Goal: Transaction & Acquisition: Purchase product/service

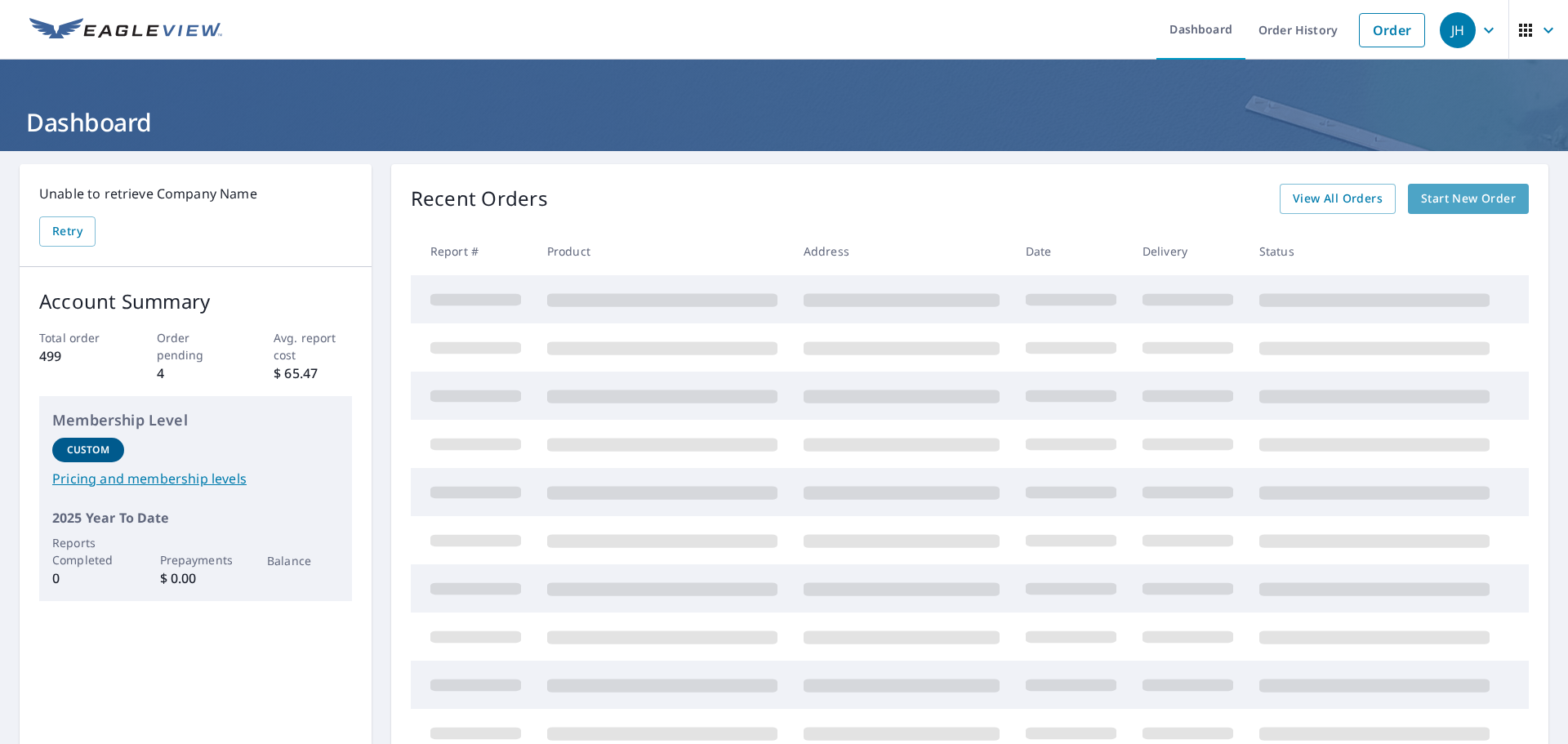
click at [1462, 198] on span "Start New Order" at bounding box center [1469, 199] width 95 height 20
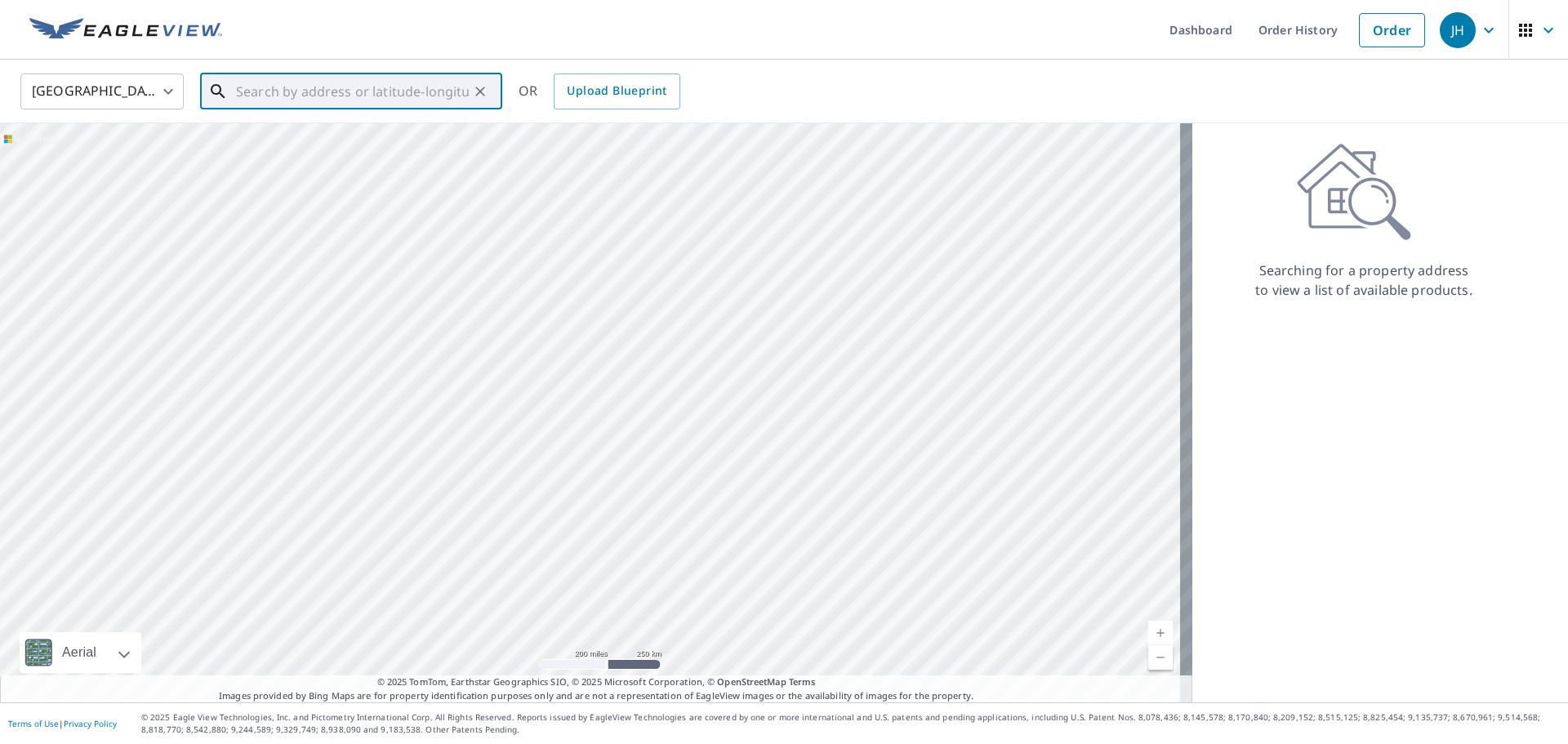
click at [242, 91] on input "text" at bounding box center [352, 91] width 233 height 46
click at [253, 136] on span "[STREET_ADDRESS][PERSON_NAME]" at bounding box center [361, 138] width 256 height 20
type input "[STREET_ADDRESS][PERSON_NAME]"
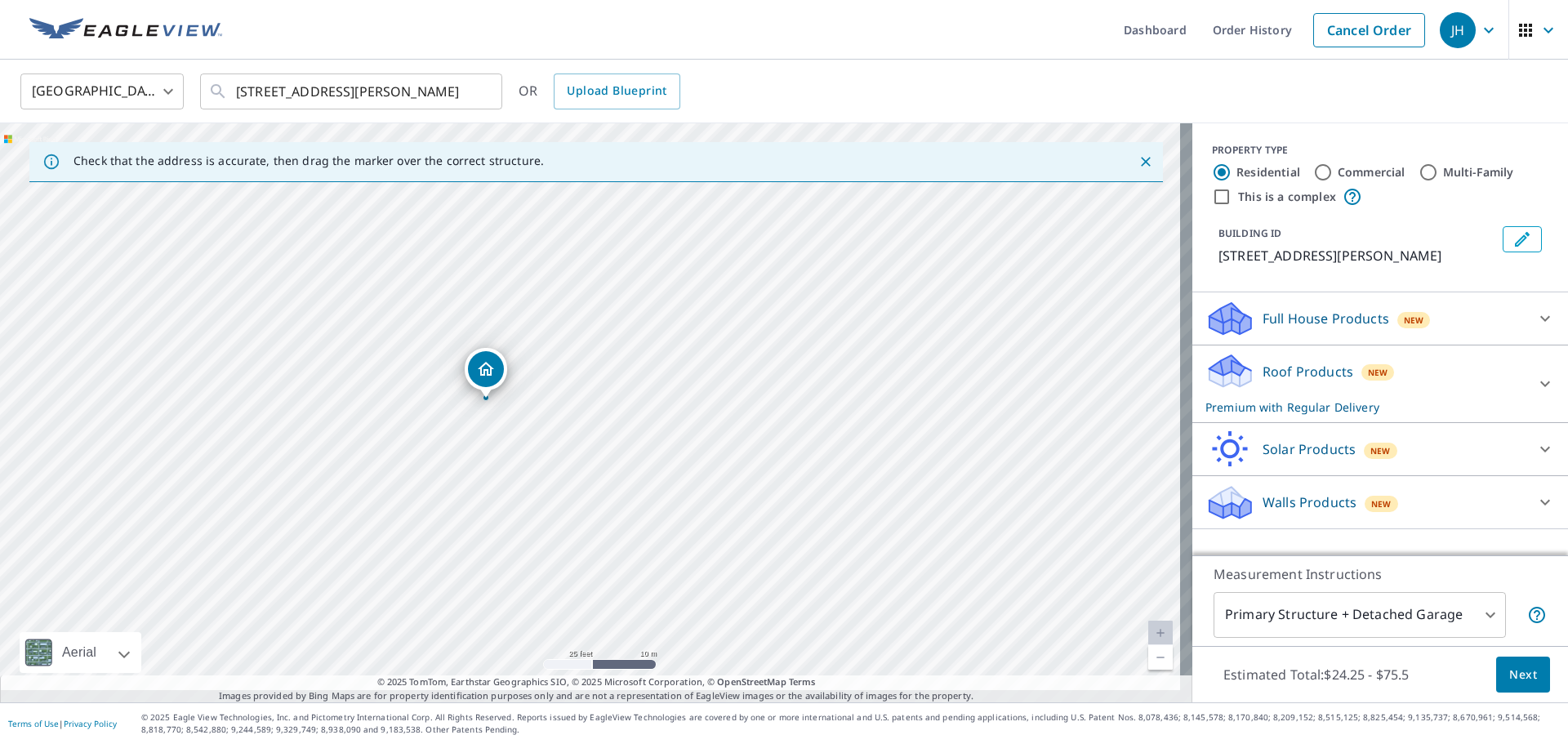
drag, startPoint x: 764, startPoint y: 459, endPoint x: 659, endPoint y: 453, distance: 105.2
click at [659, 453] on div "[STREET_ADDRESS][PERSON_NAME]" at bounding box center [596, 413] width 1193 height 579
drag, startPoint x: 527, startPoint y: 380, endPoint x: 550, endPoint y: 421, distance: 47.0
click at [550, 421] on div "[STREET_ADDRESS][PERSON_NAME]" at bounding box center [596, 413] width 1193 height 579
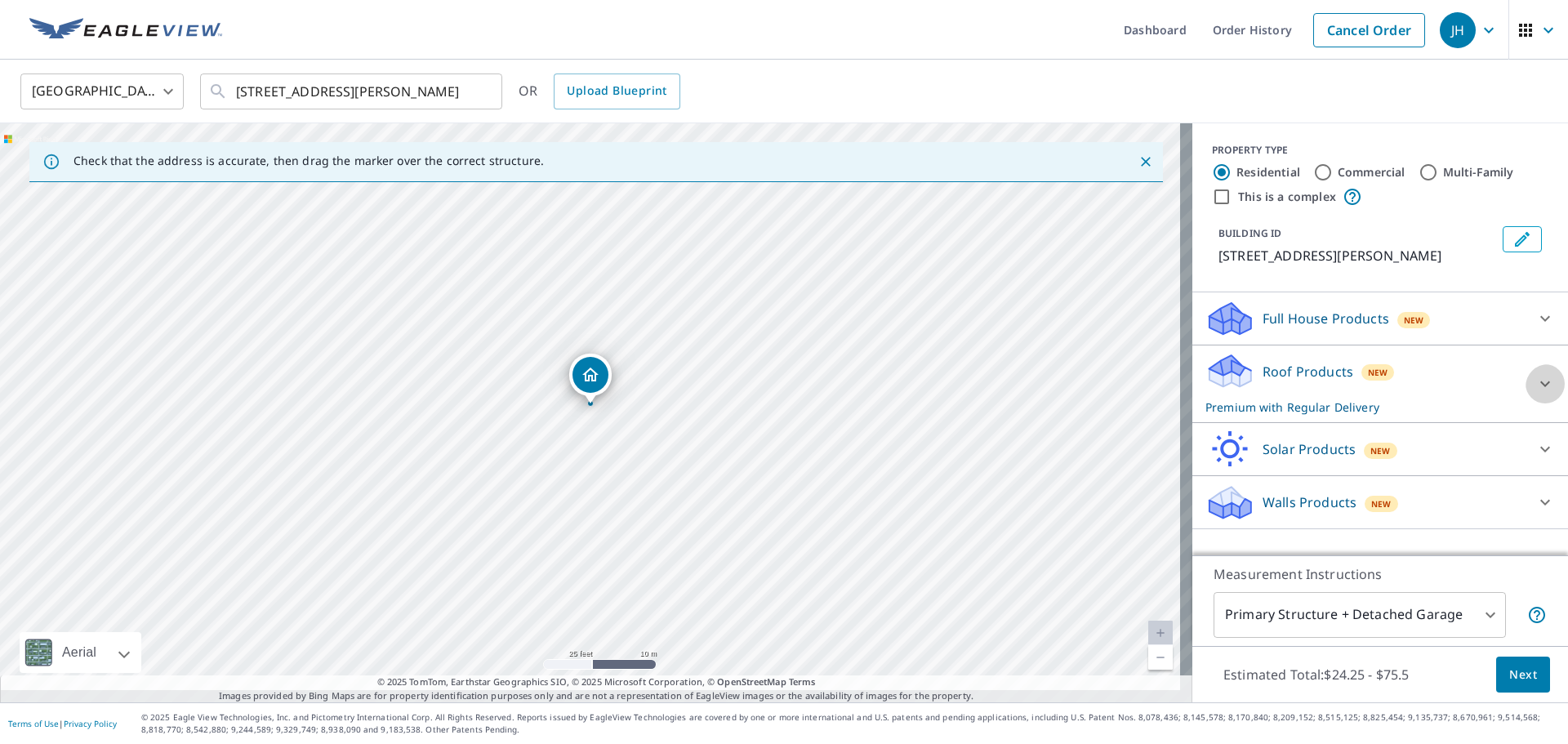
click at [1536, 376] on icon at bounding box center [1546, 384] width 20 height 20
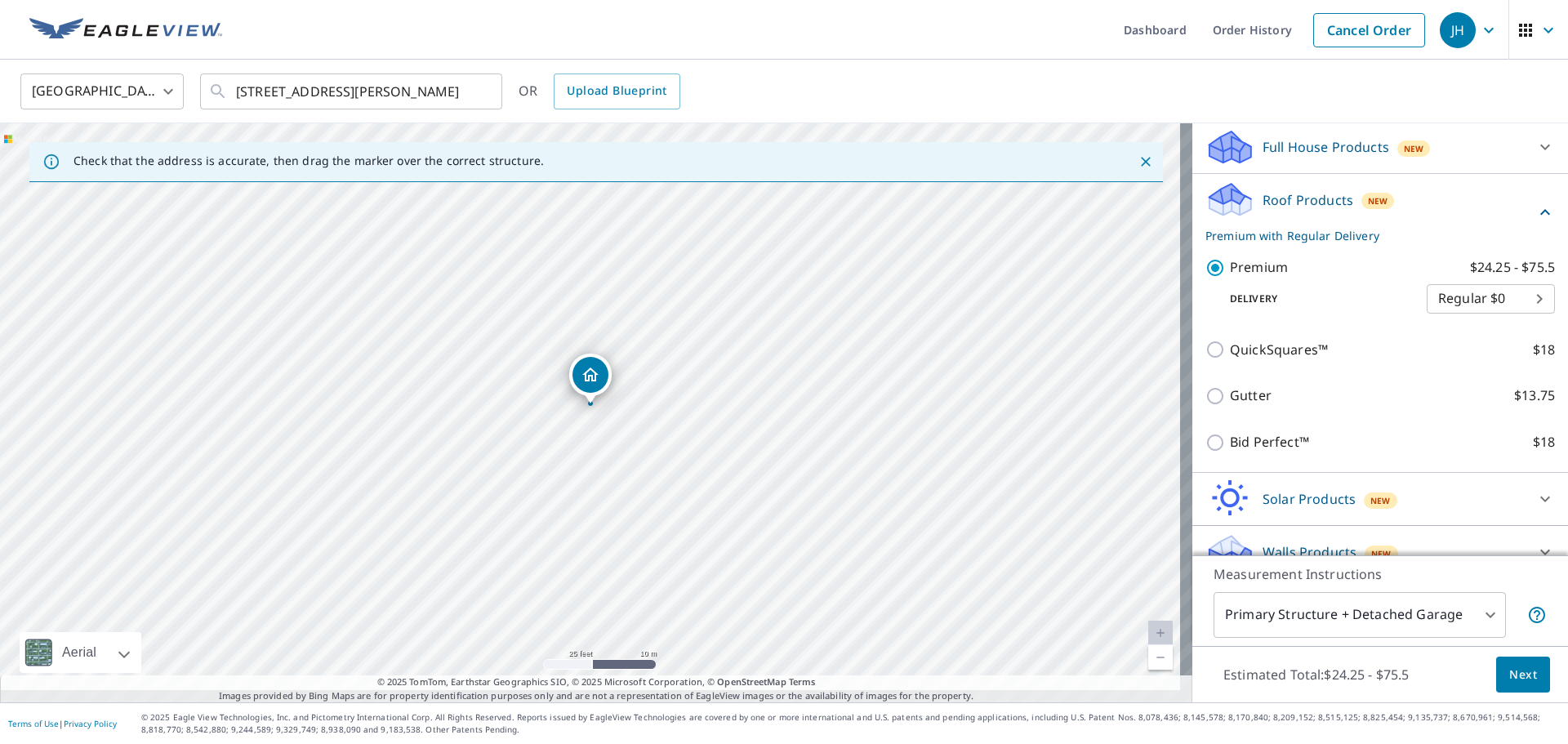
scroll to position [188, 0]
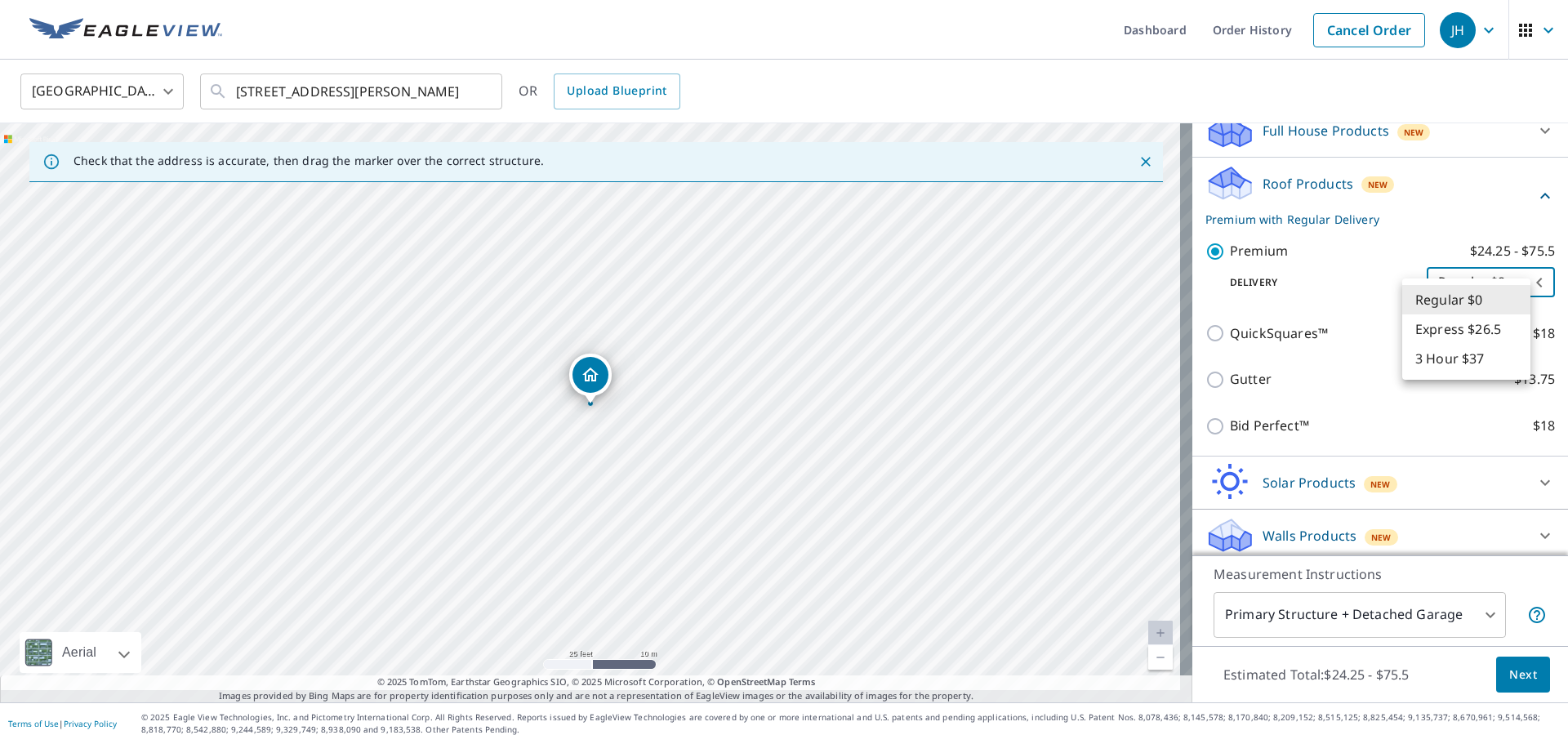
click at [1456, 299] on body "JH JH Dashboard Order History Cancel Order JH [GEOGRAPHIC_DATA] [GEOGRAPHIC_DAT…" at bounding box center [784, 372] width 1568 height 744
click at [1463, 366] on li "3 Hour $37" at bounding box center [1467, 359] width 129 height 29
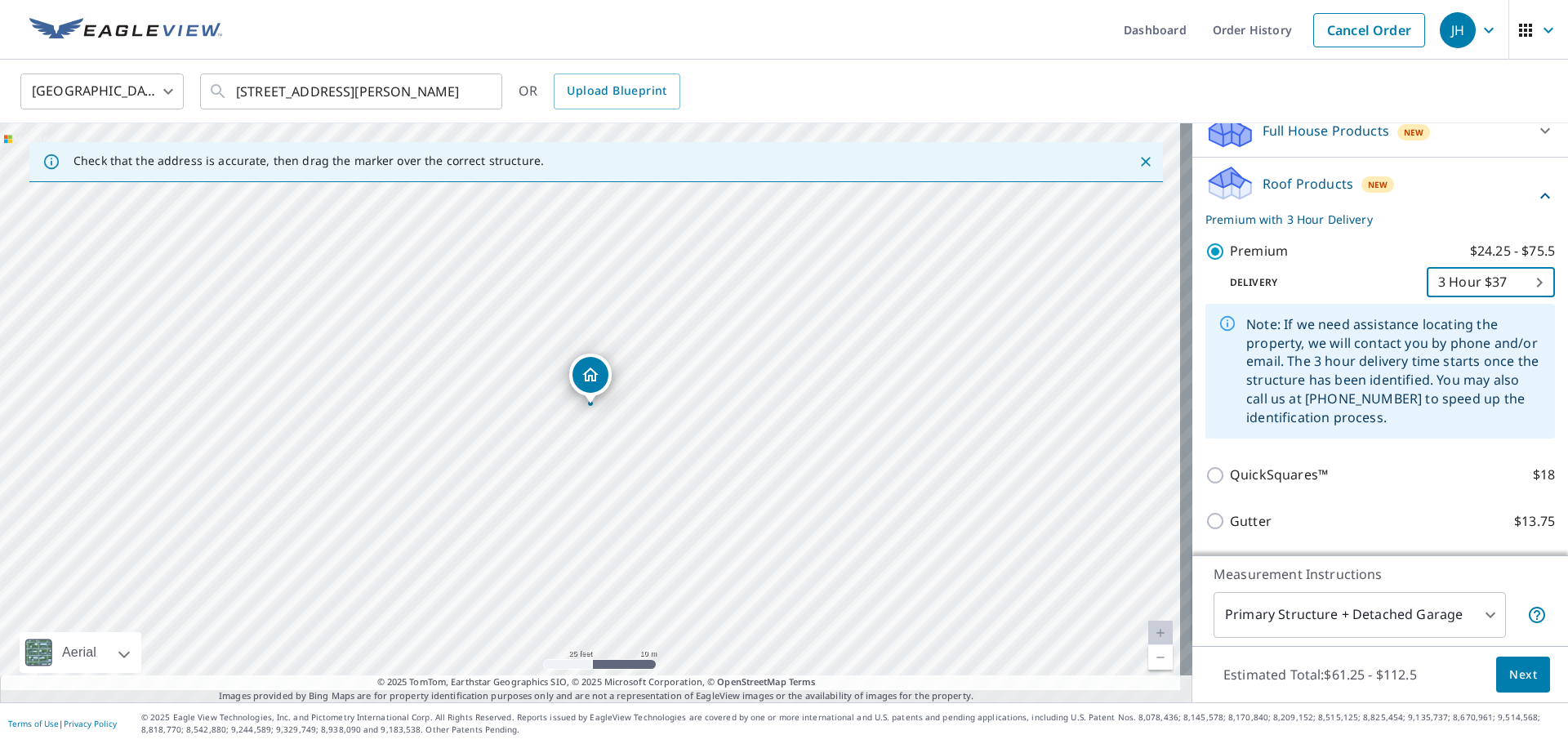
click at [1481, 301] on body "JH JH Dashboard Order History Cancel Order JH [GEOGRAPHIC_DATA] [GEOGRAPHIC_DAT…" at bounding box center [784, 372] width 1568 height 744
click at [1472, 225] on li "Regular $0" at bounding box center [1467, 231] width 129 height 29
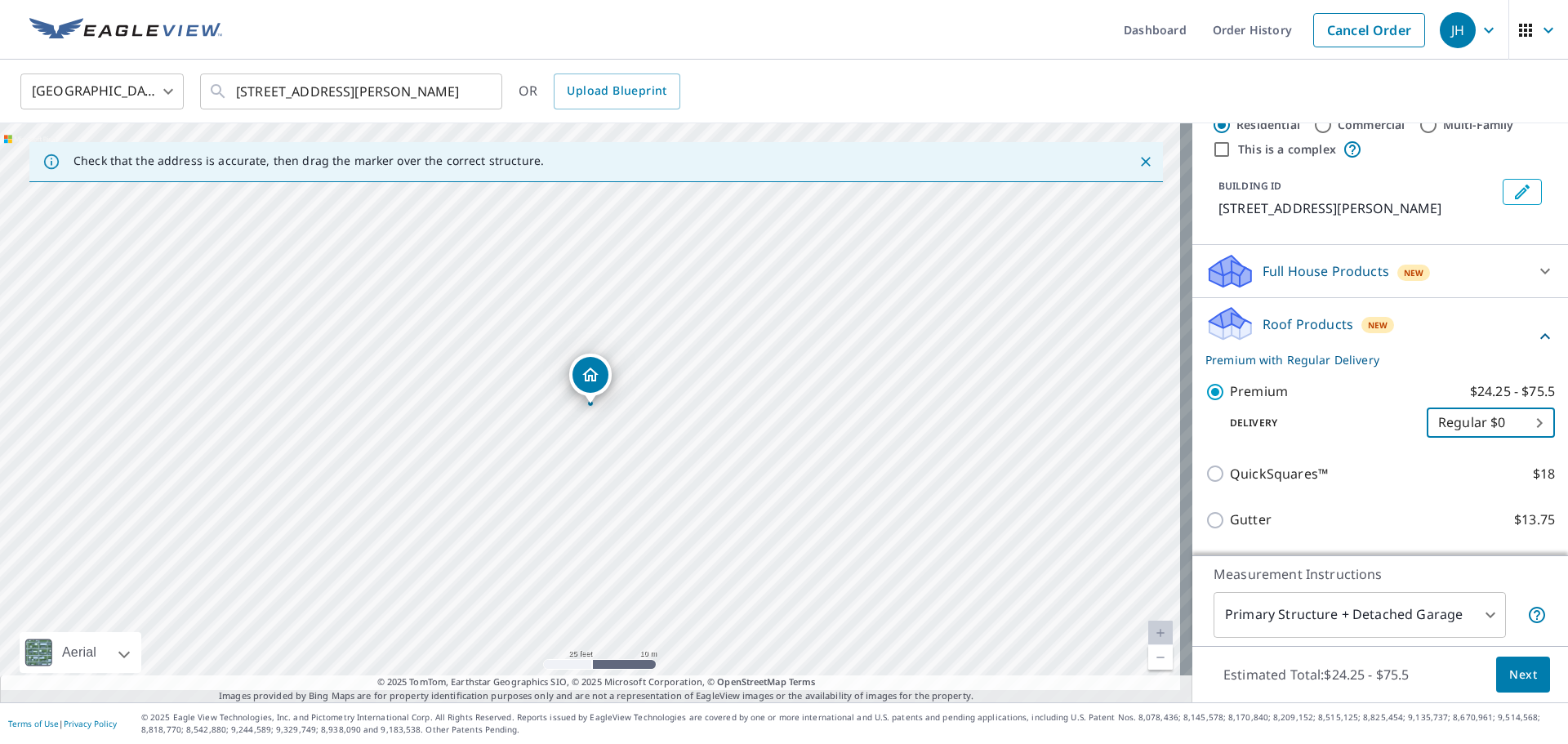
scroll to position [0, 0]
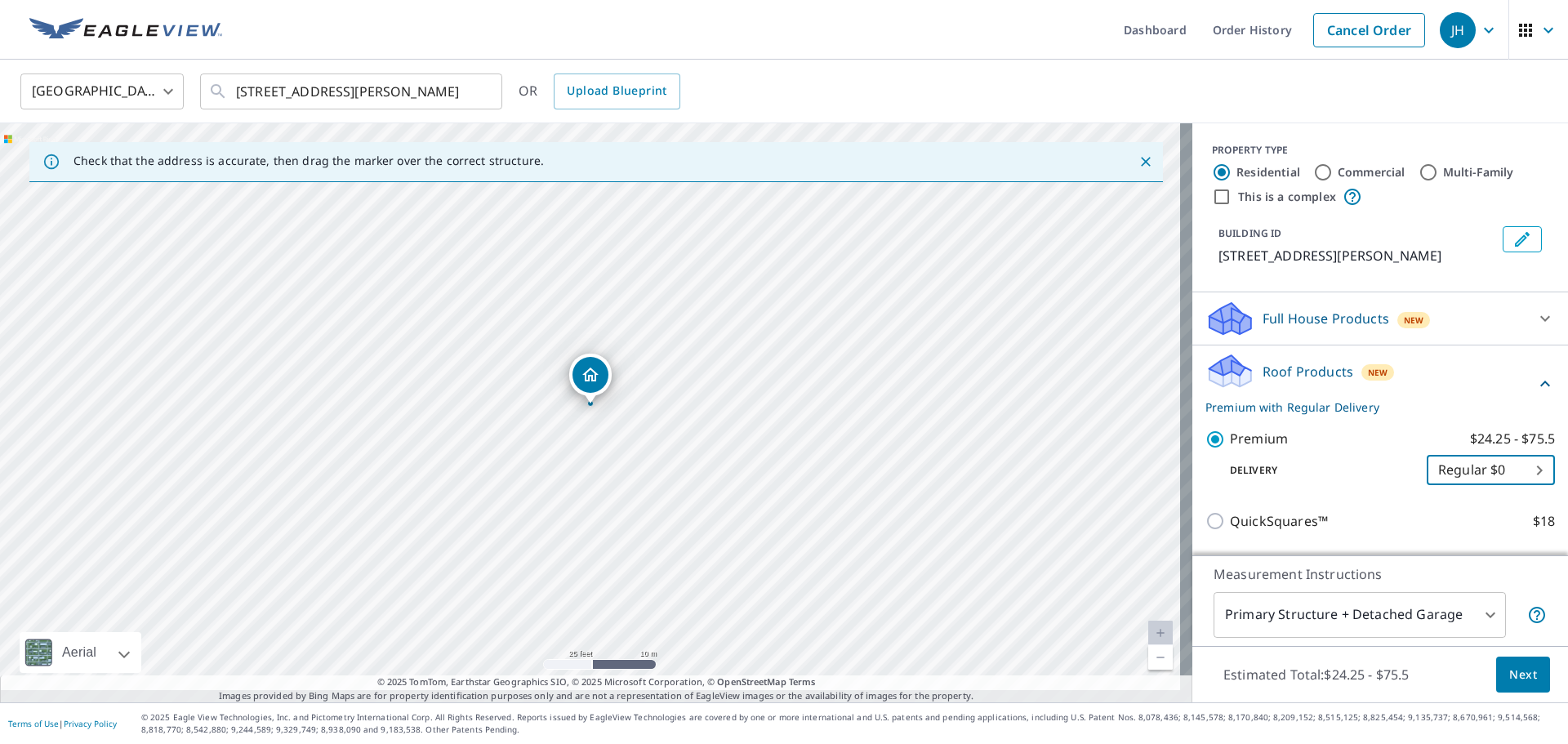
click at [1453, 485] on body "JH JH Dashboard Order History Cancel Order JH [GEOGRAPHIC_DATA] [GEOGRAPHIC_DAT…" at bounding box center [784, 372] width 1568 height 744
click at [1461, 550] on li "3 Hour $37" at bounding box center [1467, 546] width 129 height 29
type input "7"
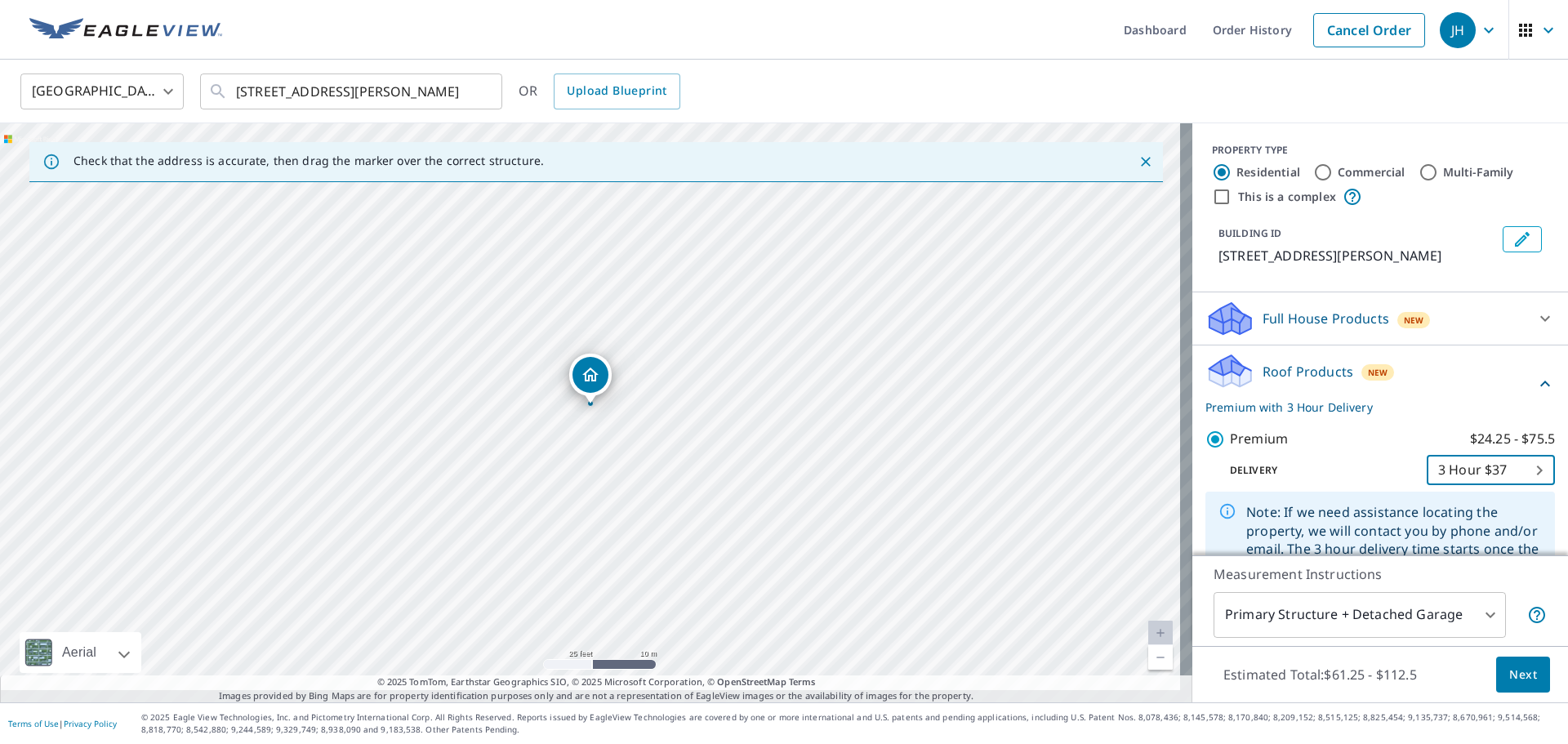
click at [1511, 666] on span "Next" at bounding box center [1523, 675] width 27 height 20
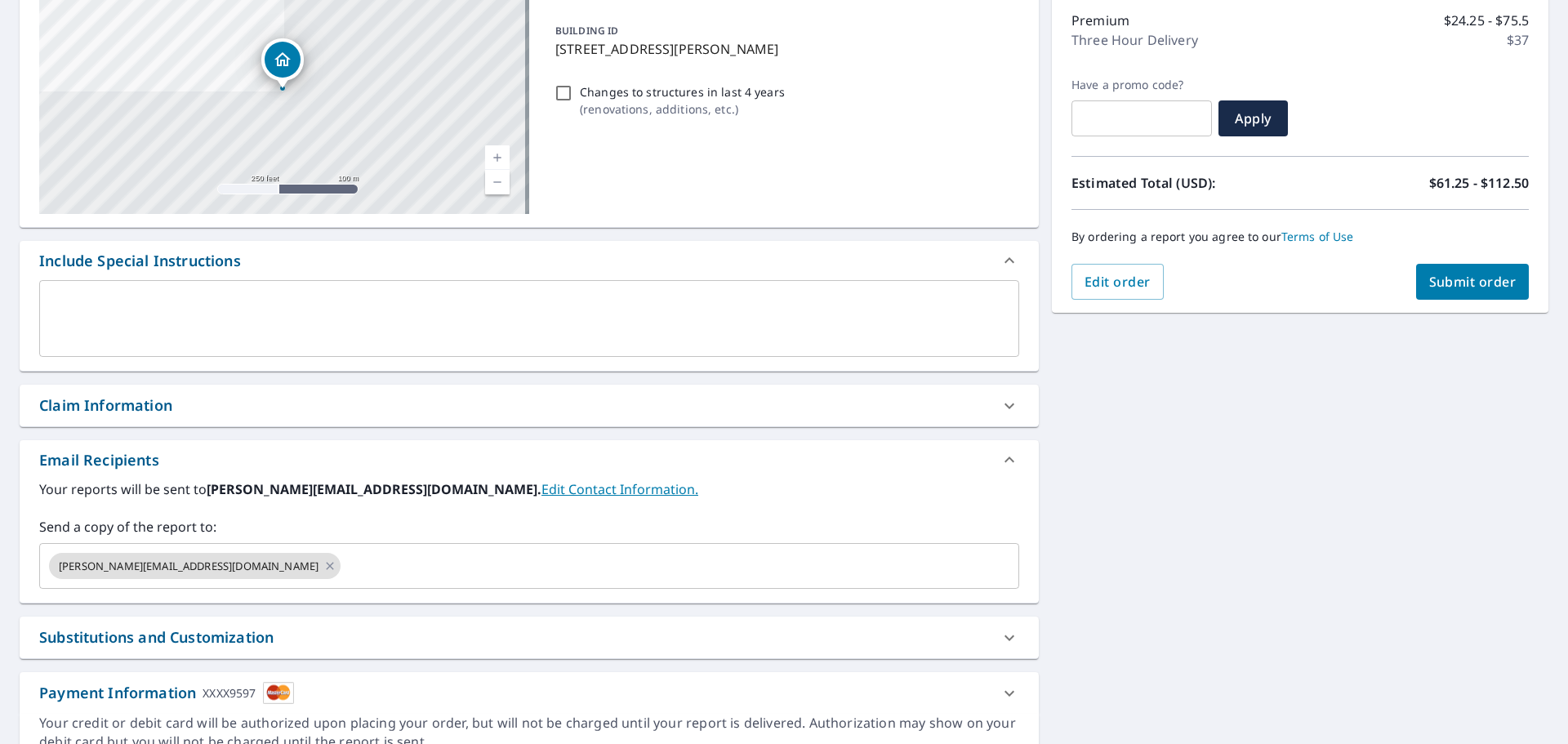
scroll to position [218, 0]
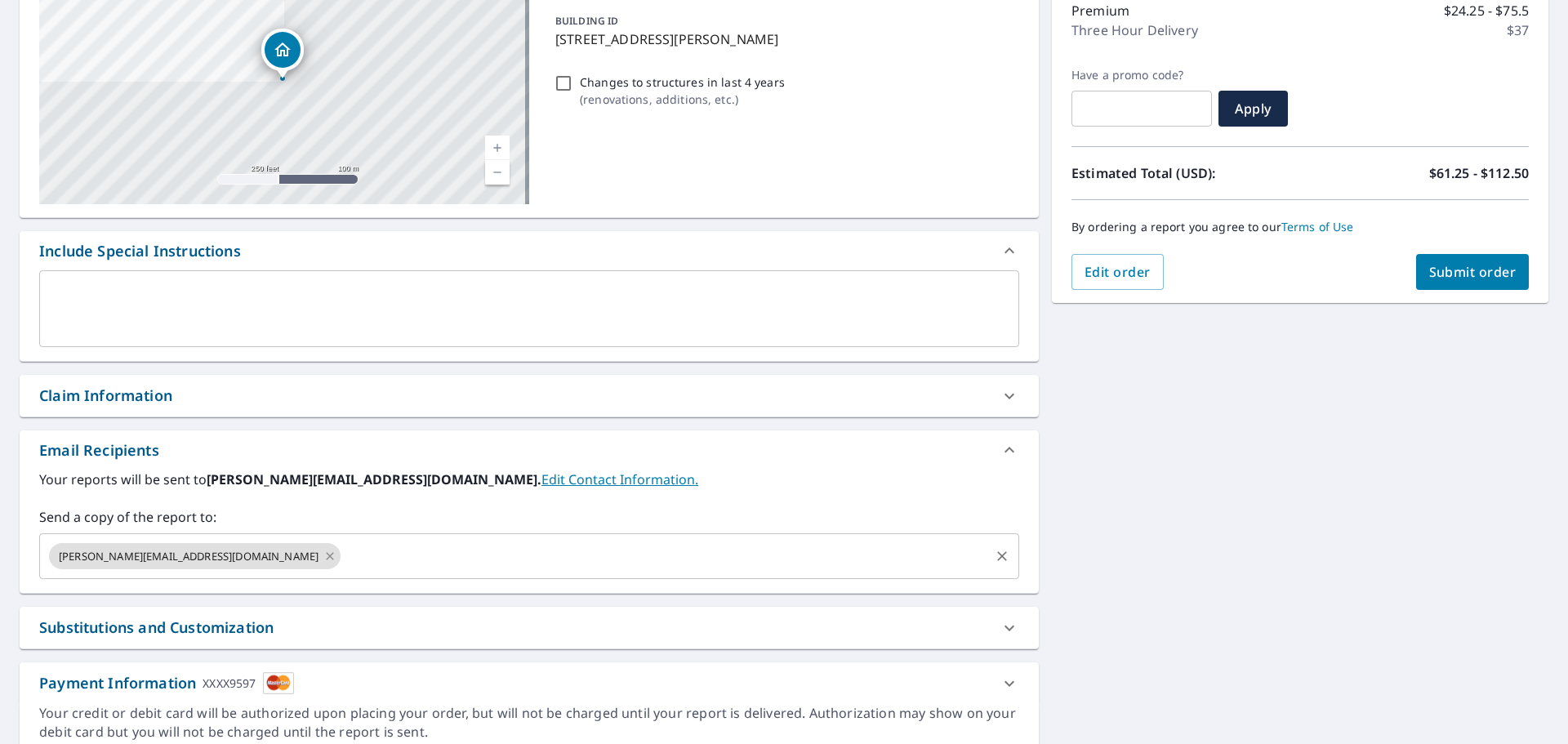
click at [324, 566] on icon at bounding box center [330, 556] width 13 height 18
checkbox input "true"
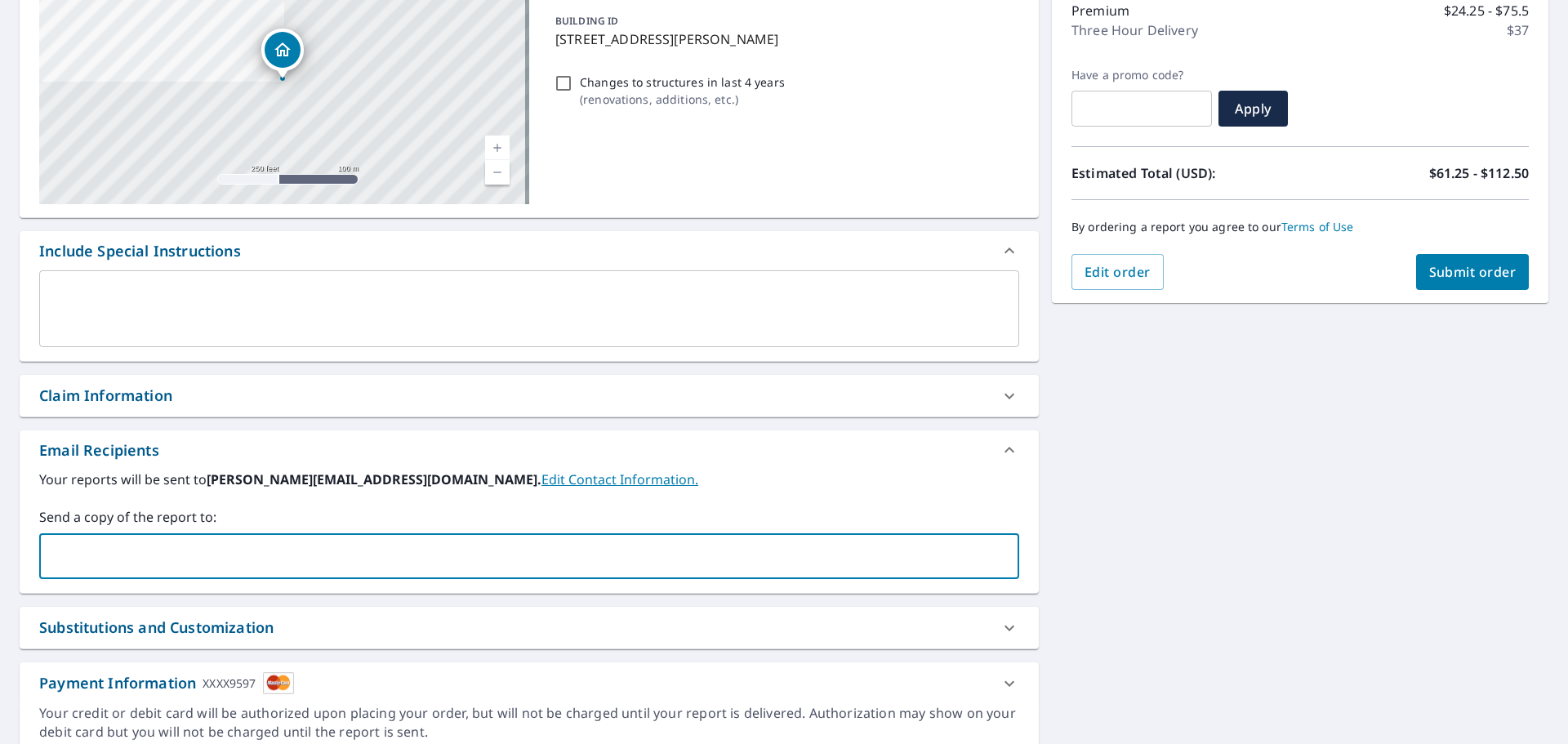
click at [217, 571] on input "text" at bounding box center [517, 557] width 941 height 31
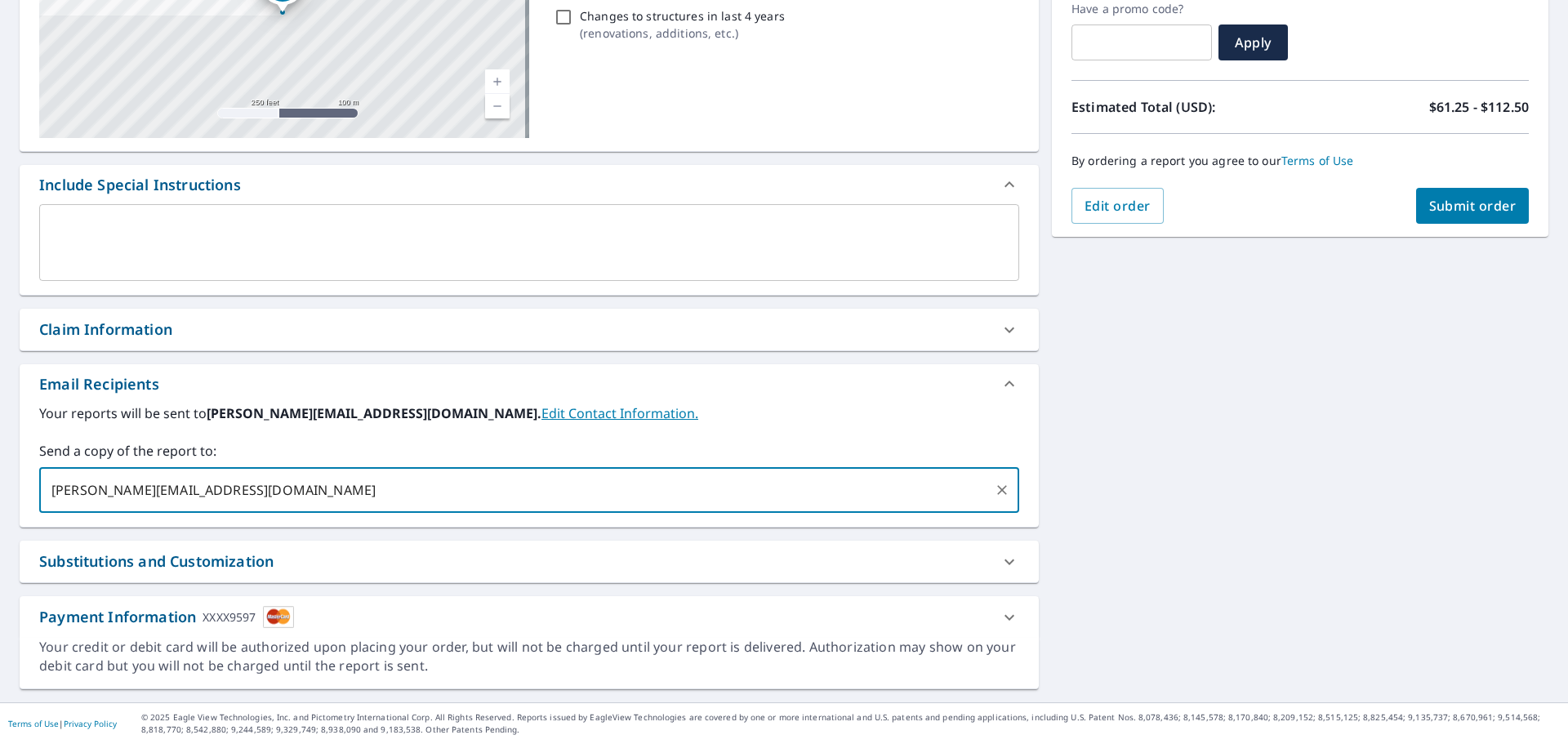
scroll to position [326, 0]
type input "[PERSON_NAME][EMAIL_ADDRESS][DOMAIN_NAME]"
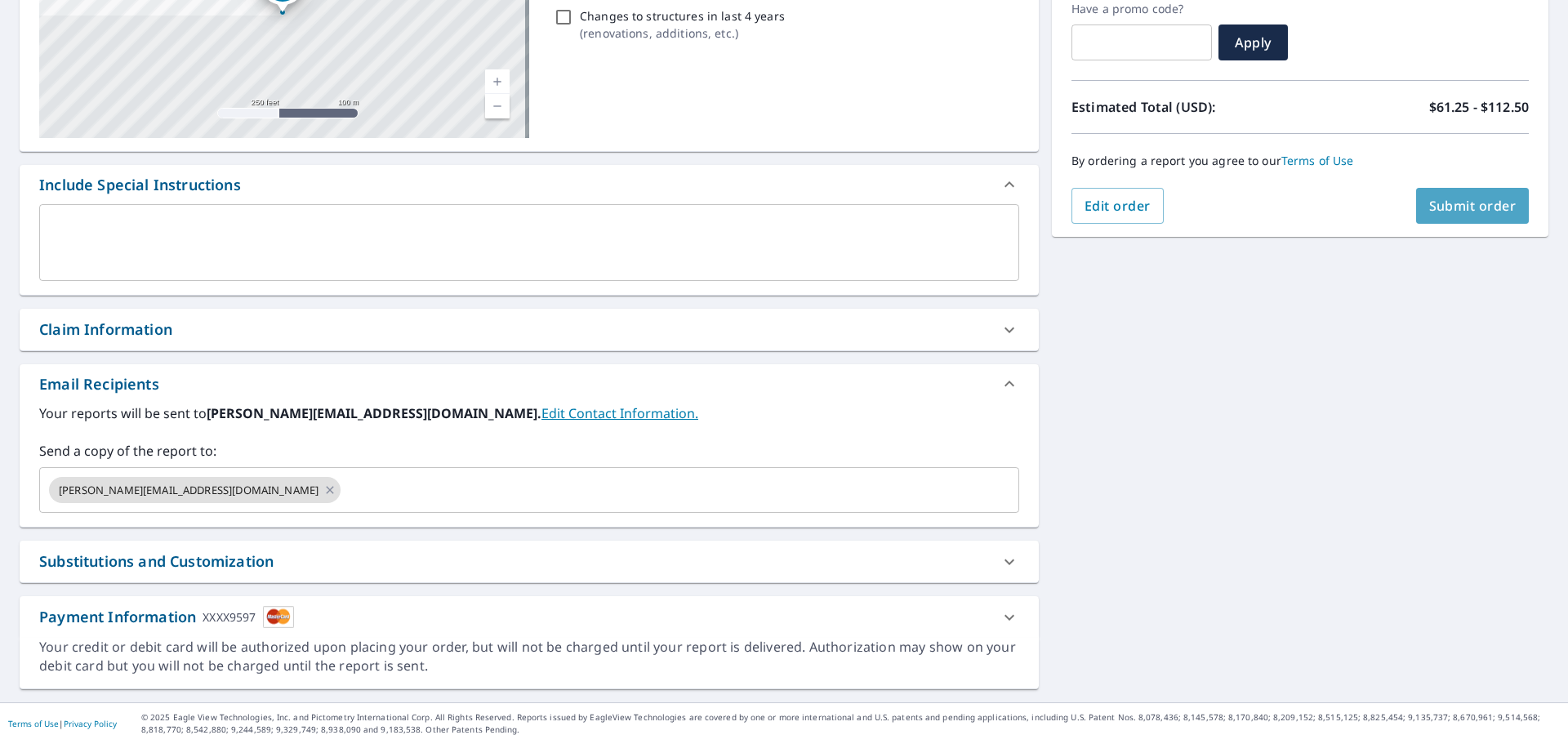
click at [1452, 197] on span "Submit order" at bounding box center [1473, 206] width 88 height 18
checkbox input "true"
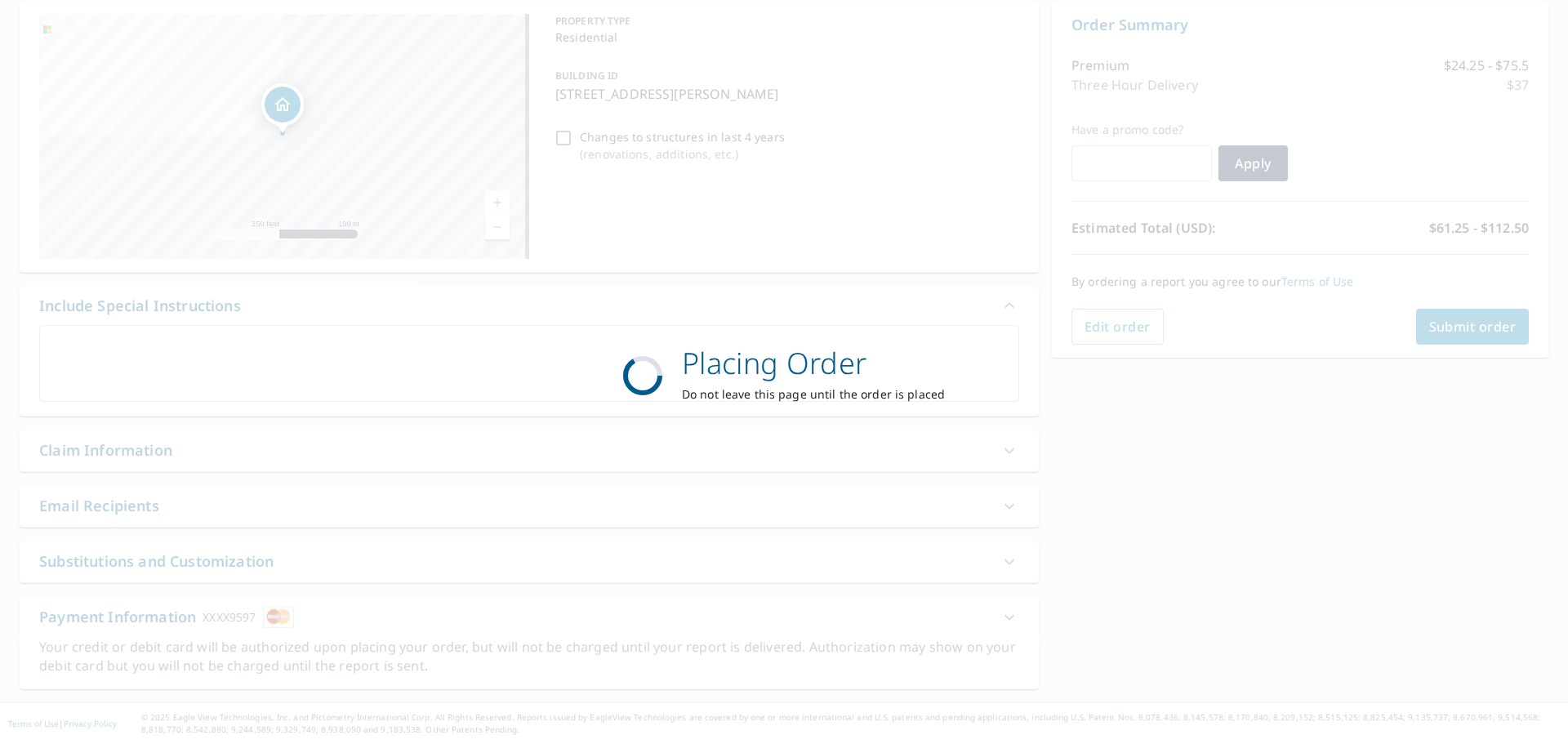
scroll to position [199, 0]
